Goal: Task Accomplishment & Management: Complete application form

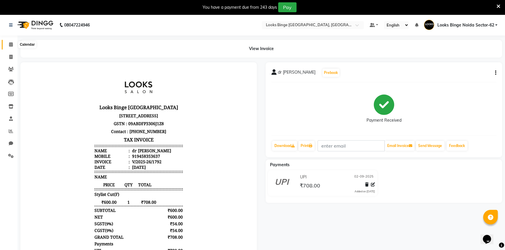
click at [9, 44] on icon at bounding box center [11, 44] width 4 height 4
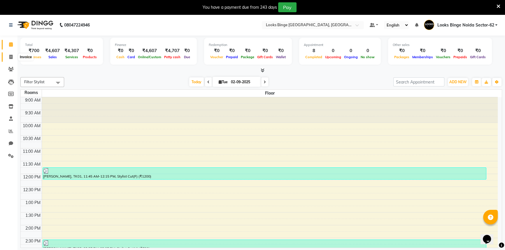
click at [11, 54] on span at bounding box center [11, 57] width 10 height 7
select select "service"
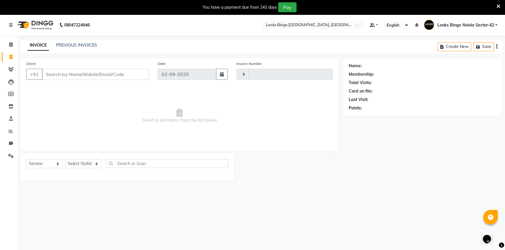
type input "1793"
select select "5378"
click at [83, 164] on select "Select Stylist ANJALI [PERSON_NAME] [PERSON_NAME] Counter_Sales Kasim Looks Bin…" at bounding box center [84, 163] width 39 height 9
select select "35514"
click at [65, 159] on select "Select Stylist ANJALI [PERSON_NAME] [PERSON_NAME] Counter_Sales Kasim Looks Bin…" at bounding box center [84, 163] width 39 height 9
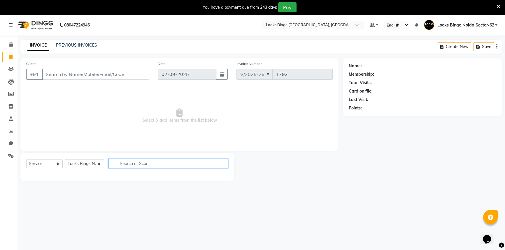
click at [173, 165] on input "text" at bounding box center [168, 163] width 120 height 9
type input "l"
type input "f"
drag, startPoint x: 225, startPoint y: 160, endPoint x: 195, endPoint y: 169, distance: 30.8
click at [219, 163] on div "ebay" at bounding box center [169, 163] width 120 height 9
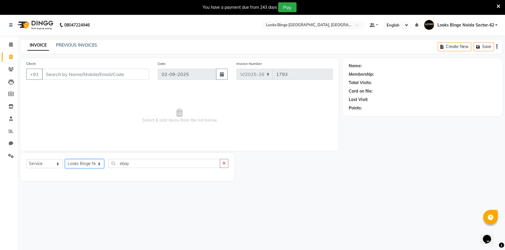
click at [87, 163] on select "Select Stylist ANJALI [PERSON_NAME] [PERSON_NAME] Counter_Sales Kasim Looks Bin…" at bounding box center [84, 163] width 39 height 9
drag, startPoint x: 111, startPoint y: 154, endPoint x: 111, endPoint y: 166, distance: 12.5
click at [111, 159] on div "Select Service Product Membership Package Voucher Prepaid Gift Card Select Styl…" at bounding box center [127, 167] width 214 height 28
click at [146, 159] on div "Select Service Product Membership Package Voucher Prepaid Gift Card Select Styl…" at bounding box center [127, 167] width 214 height 28
click at [82, 165] on select "Select Stylist ANJALI [PERSON_NAME] [PERSON_NAME] Counter_Sales Kasim Looks Bin…" at bounding box center [84, 163] width 39 height 9
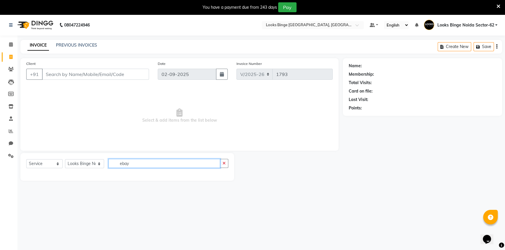
click at [138, 165] on input "ebay" at bounding box center [164, 163] width 112 height 9
type input "e"
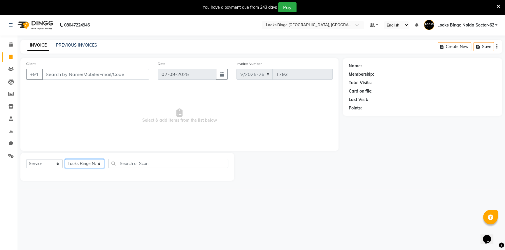
click at [90, 163] on select "Select Stylist ANJALI [PERSON_NAME] [PERSON_NAME] Counter_Sales Kasim Looks Bin…" at bounding box center [84, 163] width 39 height 9
select select "71793"
click at [65, 159] on select "Select Stylist ANJALI [PERSON_NAME] [PERSON_NAME] Counter_Sales Kasim Looks Bin…" at bounding box center [84, 163] width 39 height 9
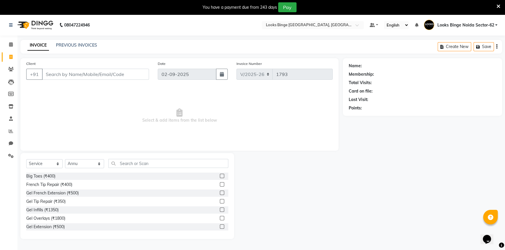
click at [87, 156] on div "Select Service Product Membership Package Voucher Prepaid Gift Card Select Styl…" at bounding box center [127, 196] width 214 height 86
click at [81, 165] on select "Select Stylist ANJALI [PERSON_NAME] [PERSON_NAME] Counter_Sales Kasim Looks Bin…" at bounding box center [84, 163] width 39 height 9
click at [85, 41] on div "INVOICE PREVIOUS INVOICES Create New Save" at bounding box center [261, 47] width 482 height 14
click at [75, 43] on link "PREVIOUS INVOICES" at bounding box center [76, 45] width 41 height 5
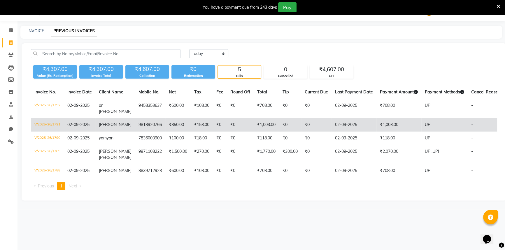
scroll to position [15, 0]
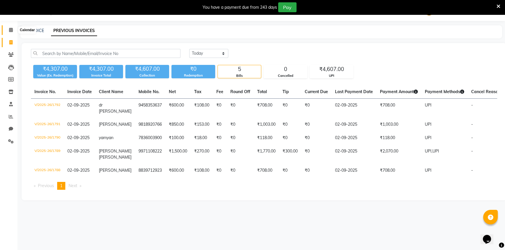
click at [10, 28] on icon at bounding box center [11, 30] width 4 height 4
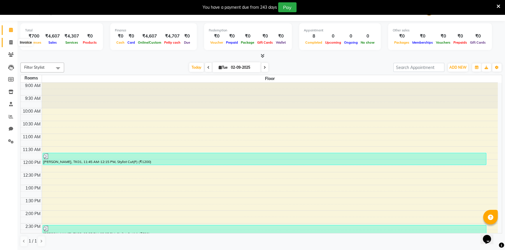
click at [8, 41] on span at bounding box center [11, 42] width 10 height 7
select select "service"
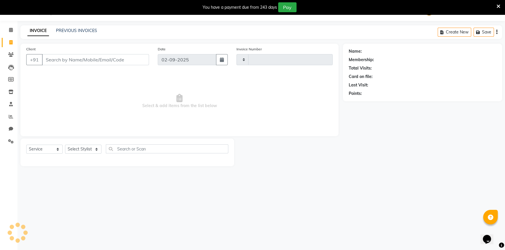
type input "1793"
select select "5378"
click at [73, 148] on select "Select Stylist ANJALI [PERSON_NAME] [PERSON_NAME] Counter_Sales Kasim Looks Bin…" at bounding box center [84, 149] width 39 height 9
click at [120, 87] on span "Select & add items from the list below" at bounding box center [179, 101] width 306 height 58
click at [11, 30] on icon at bounding box center [11, 30] width 4 height 4
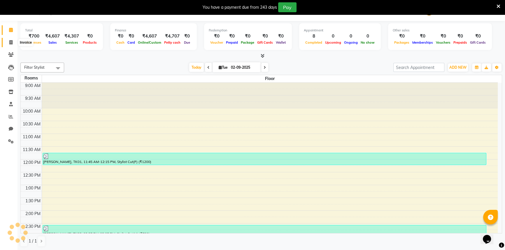
click at [12, 44] on icon at bounding box center [10, 42] width 3 height 4
select select "5378"
select select "service"
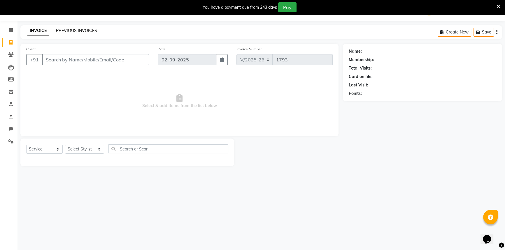
click at [89, 29] on link "PREVIOUS INVOICES" at bounding box center [76, 30] width 41 height 5
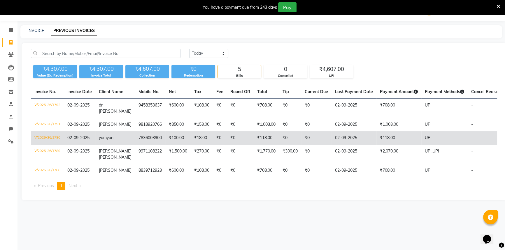
click at [378, 132] on td "₹118.00" at bounding box center [398, 137] width 45 height 13
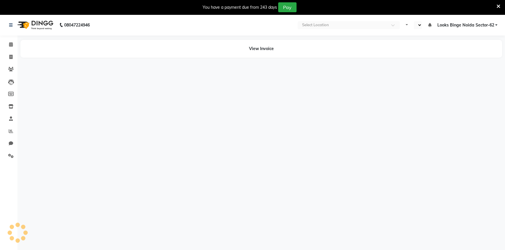
select select "en"
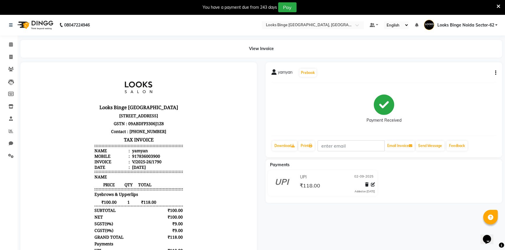
click at [497, 73] on div "yamyan Prebook Payment Received Download Print Email Invoice Send Message Feedb…" at bounding box center [384, 109] width 236 height 95
click at [494, 73] on button "button" at bounding box center [494, 73] width 3 height 6
click at [465, 77] on div "Edit Item Staff" at bounding box center [466, 76] width 40 height 7
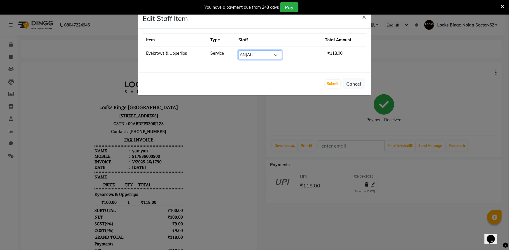
click at [273, 54] on select "Select ANJALI [PERSON_NAME] [PERSON_NAME] Counter_Sales Kasim Looks Binge [GEOG…" at bounding box center [260, 54] width 44 height 9
select select "35559"
click at [239, 50] on select "Select ANJALI [PERSON_NAME] [PERSON_NAME] Counter_Sales Kasim Looks Binge [GEOG…" at bounding box center [260, 54] width 44 height 9
click at [335, 85] on button "Submit" at bounding box center [332, 84] width 15 height 8
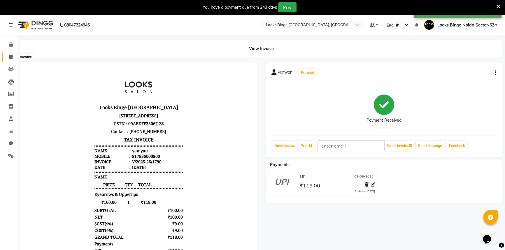
click at [9, 56] on icon at bounding box center [10, 57] width 3 height 4
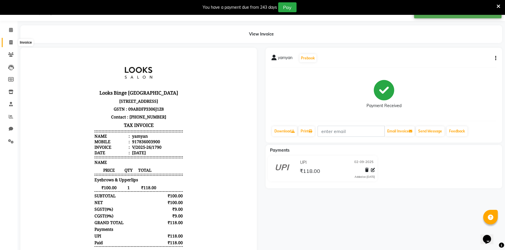
select select "service"
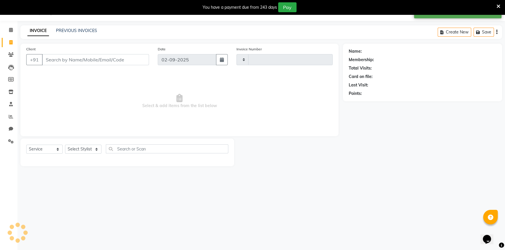
type input "1793"
select select "5378"
click at [80, 151] on select "Select Stylist ANJALI [PERSON_NAME] [PERSON_NAME] Counter_Sales Kasim Looks Bin…" at bounding box center [84, 149] width 39 height 9
select select "35559"
click at [65, 145] on select "Select Stylist ANJALI [PERSON_NAME] [PERSON_NAME] Counter_Sales Kasim Looks Bin…" at bounding box center [84, 149] width 39 height 9
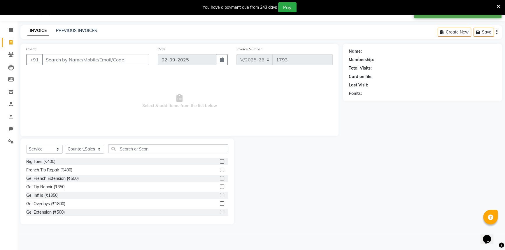
click at [124, 144] on div "Select Service Product Membership Package Voucher Prepaid Gift Card Select Styl…" at bounding box center [127, 182] width 214 height 86
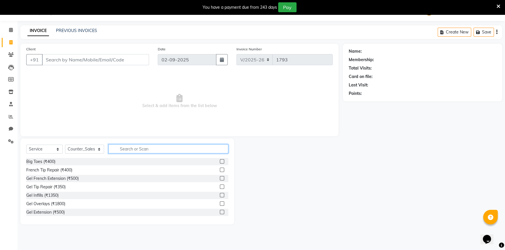
click at [130, 147] on input "text" at bounding box center [168, 149] width 120 height 9
type input "e"
type input "eye"
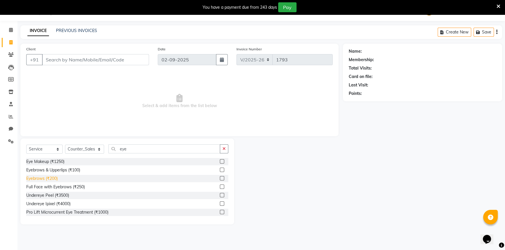
click at [44, 180] on div "Eyebrows (₹200)" at bounding box center [41, 179] width 31 height 6
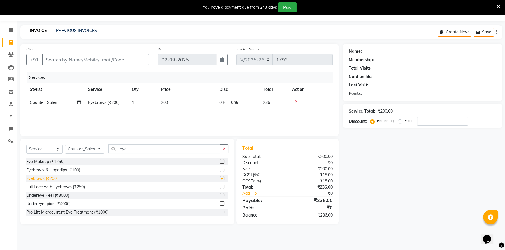
checkbox input "false"
click at [185, 105] on td "200" at bounding box center [186, 102] width 58 height 13
select select "35559"
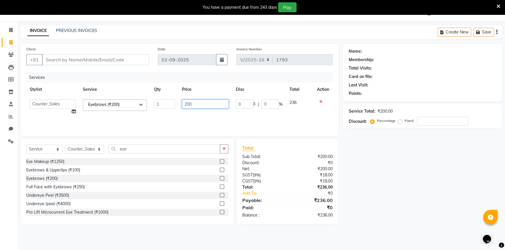
drag, startPoint x: 193, startPoint y: 105, endPoint x: 143, endPoint y: 107, distance: 50.2
click at [143, 107] on tr "ANJALI Annu Arhaan Khan Arun Counter_Sales Kasim Looks Binge Noida Sector-62 Mo…" at bounding box center [179, 107] width 306 height 22
type input "50"
click at [230, 122] on div "Services Stylist Service Qty Price Disc Total Action ANJALI Annu Arhaan Khan Ar…" at bounding box center [179, 101] width 306 height 58
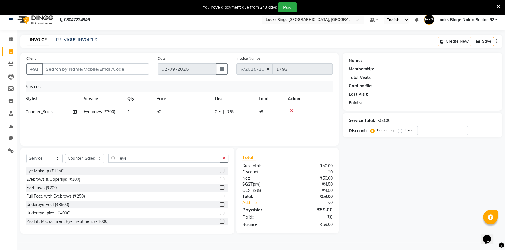
scroll to position [0, 0]
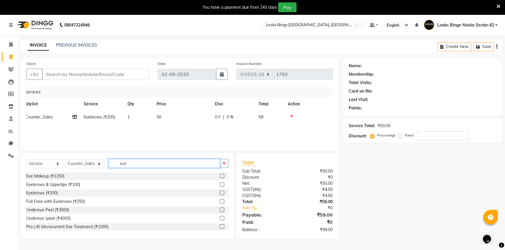
click at [140, 163] on input "eye" at bounding box center [164, 163] width 112 height 9
type input "e"
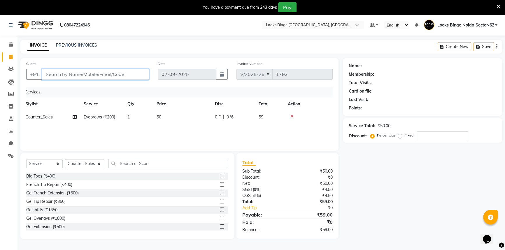
click at [109, 72] on input "Client" at bounding box center [95, 74] width 107 height 11
type input "8"
type input "0"
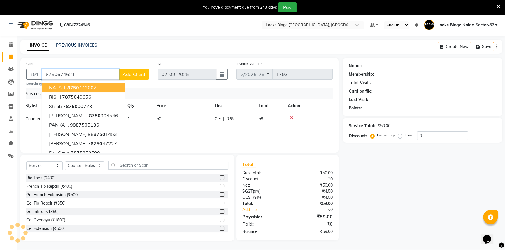
type input "8750674621"
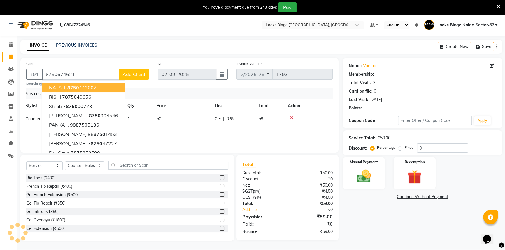
select select "1: Object"
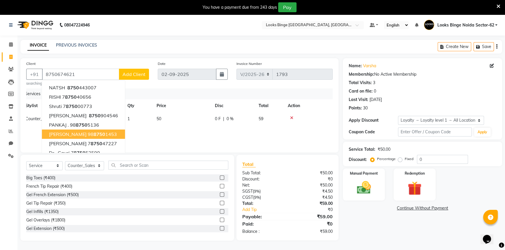
click at [152, 135] on div "Services Stylist Service Qty Price Disc Total Action Counter_Sales Eyebrows (₹2…" at bounding box center [179, 118] width 306 height 58
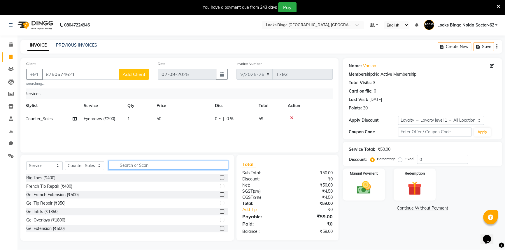
click at [141, 167] on input "text" at bounding box center [168, 165] width 120 height 9
click at [290, 118] on icon at bounding box center [291, 118] width 3 height 4
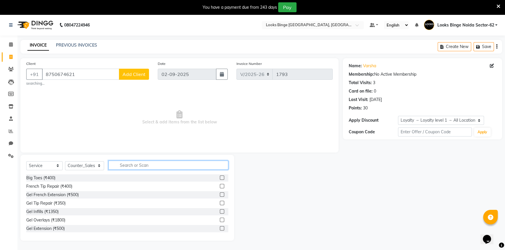
click at [146, 166] on input "text" at bounding box center [168, 165] width 120 height 9
type input "ey"
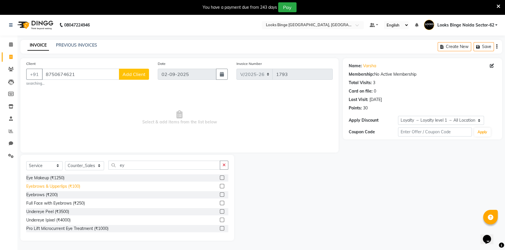
click at [73, 187] on div "Eyebrows & Upperlips (₹100)" at bounding box center [53, 187] width 54 height 6
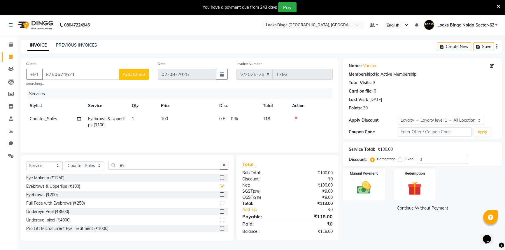
checkbox input "false"
click at [143, 168] on input "ey" at bounding box center [164, 165] width 112 height 9
type input "e"
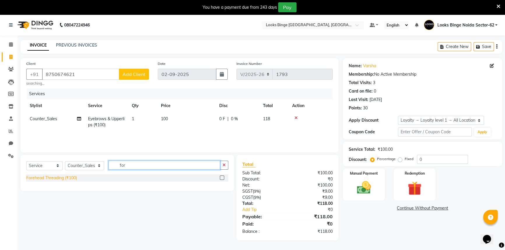
type input "for"
click at [45, 176] on div "Forehead Threading (₹100)" at bounding box center [51, 178] width 51 height 6
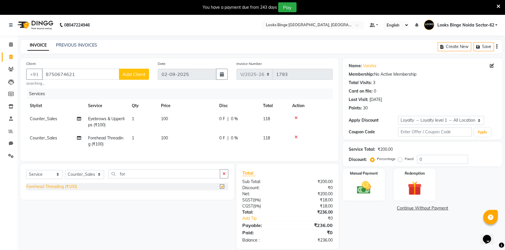
checkbox input "false"
click at [187, 142] on td "100" at bounding box center [186, 141] width 58 height 19
select select "35559"
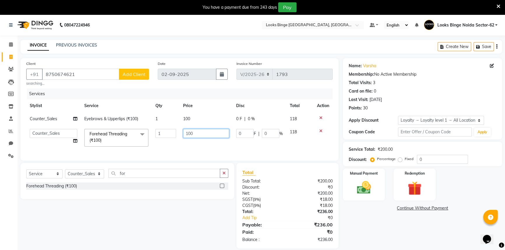
drag, startPoint x: 201, startPoint y: 136, endPoint x: 146, endPoint y: 131, distance: 55.4
click at [146, 131] on tr "ANJALI Annu Arhaan Khan Arun Counter_Sales Kasim Looks Binge Noida Sector-62 Mo…" at bounding box center [179, 138] width 306 height 25
type input "50"
click at [239, 148] on td "0 F | 0 %" at bounding box center [260, 138] width 54 height 25
select select "35559"
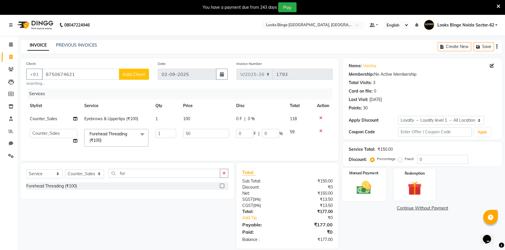
click at [348, 185] on div "Manual Payment" at bounding box center [364, 184] width 44 height 33
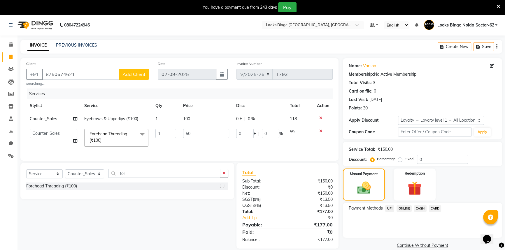
click at [391, 210] on span "UPI" at bounding box center [389, 209] width 9 height 7
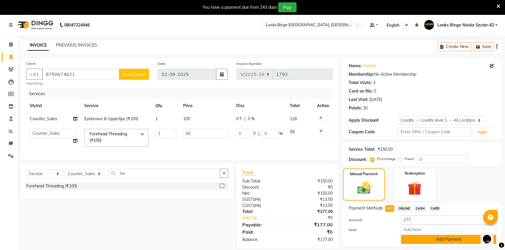
click at [410, 242] on button "Add Payment" at bounding box center [448, 239] width 95 height 9
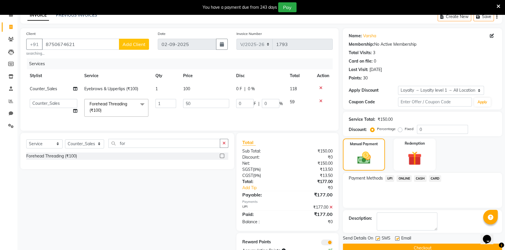
scroll to position [52, 0]
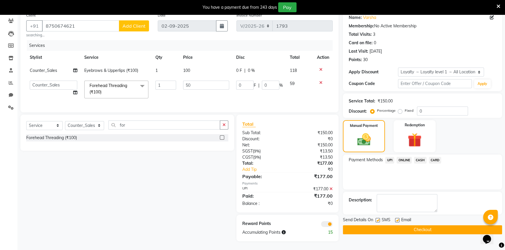
click at [416, 228] on button "Checkout" at bounding box center [422, 230] width 159 height 9
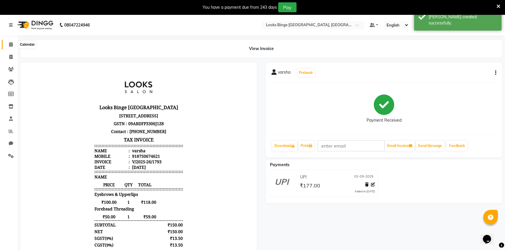
click at [9, 44] on icon at bounding box center [11, 44] width 4 height 4
